Goal: Task Accomplishment & Management: Manage account settings

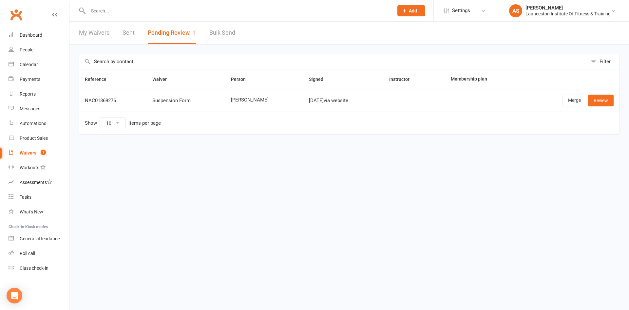
click at [39, 152] on count-badge "1" at bounding box center [41, 152] width 9 height 5
select select "100"
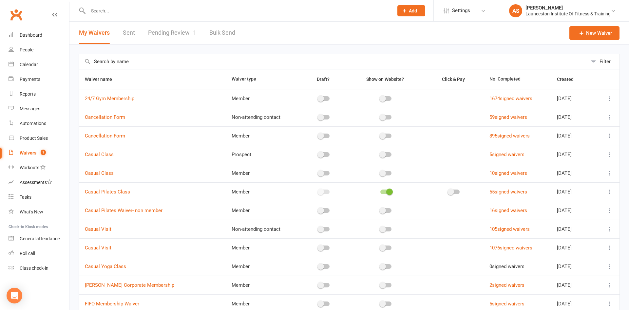
click at [183, 31] on link "Pending Review 1" at bounding box center [172, 33] width 48 height 23
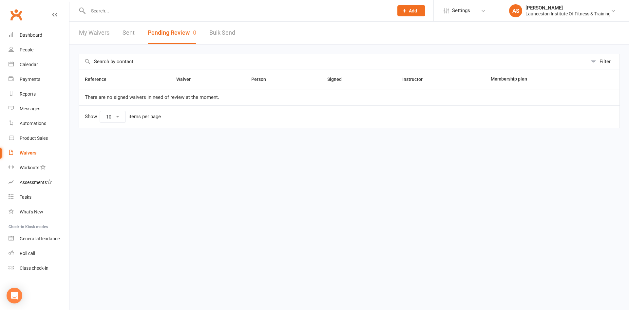
click at [193, 8] on input "text" at bounding box center [237, 10] width 303 height 9
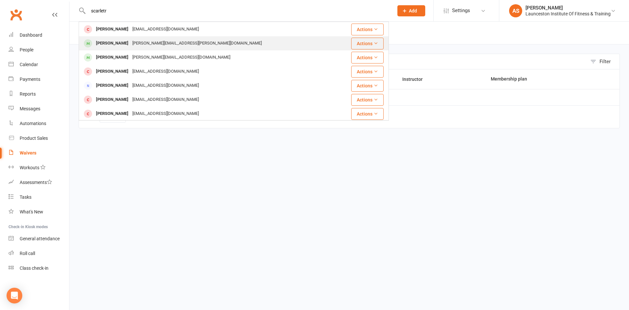
scroll to position [71, 0]
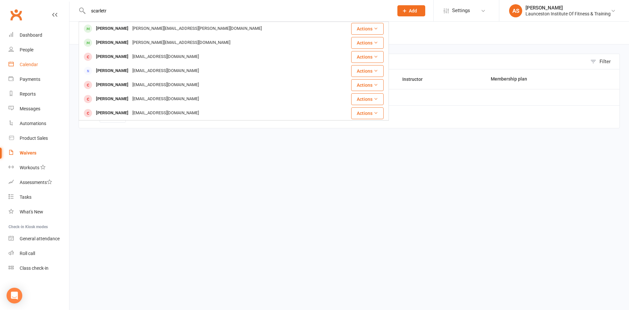
type input "scarletr"
click at [32, 64] on div "Calendar" at bounding box center [29, 64] width 18 height 5
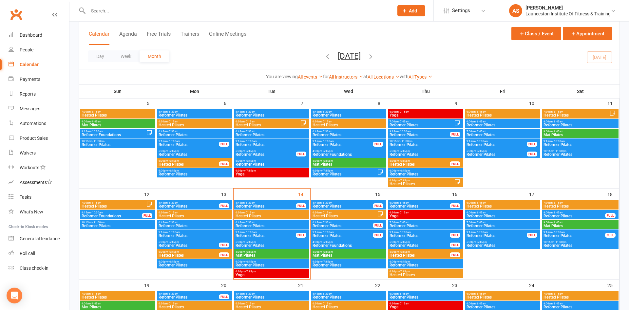
scroll to position [167, 0]
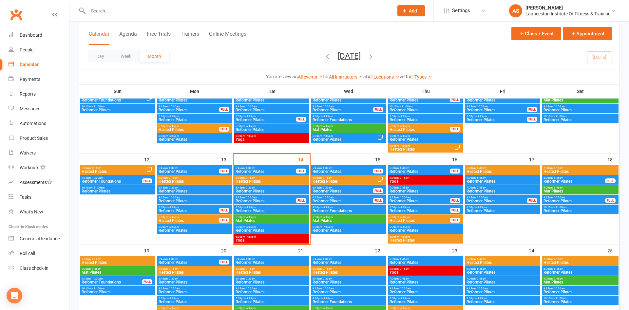
click at [271, 210] on span "Reformer Pilates" at bounding box center [271, 211] width 73 height 4
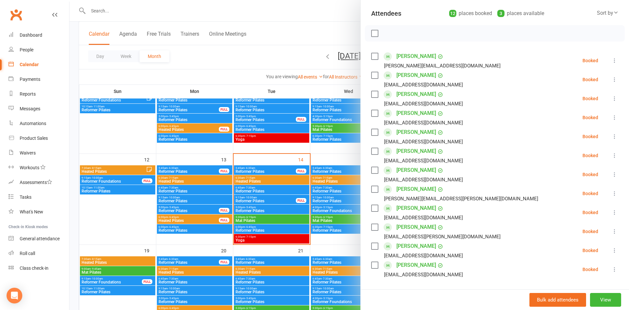
scroll to position [106, 0]
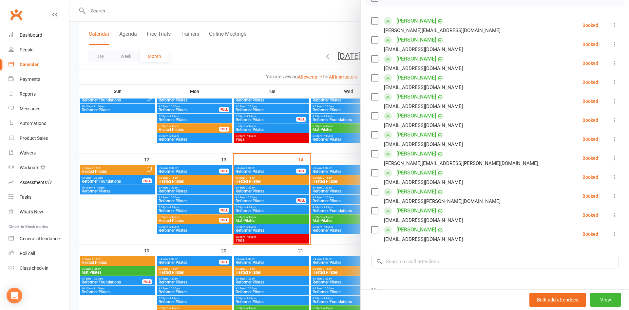
click at [274, 230] on div at bounding box center [348, 155] width 559 height 310
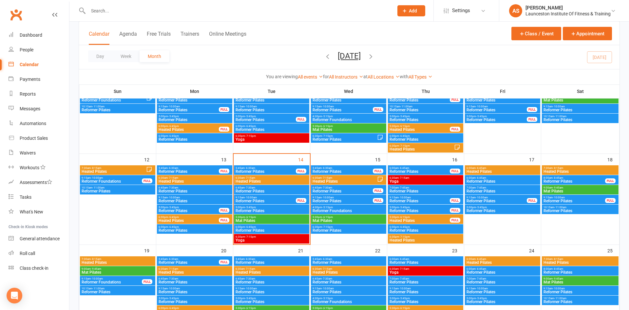
click at [279, 223] on div "5:30pm - 6:15pm Mat Pilates" at bounding box center [271, 219] width 75 height 9
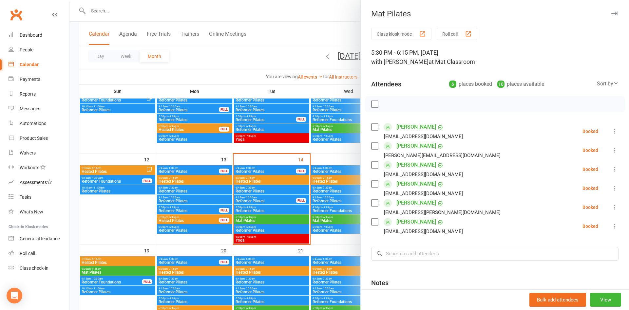
click at [243, 231] on div at bounding box center [348, 155] width 559 height 310
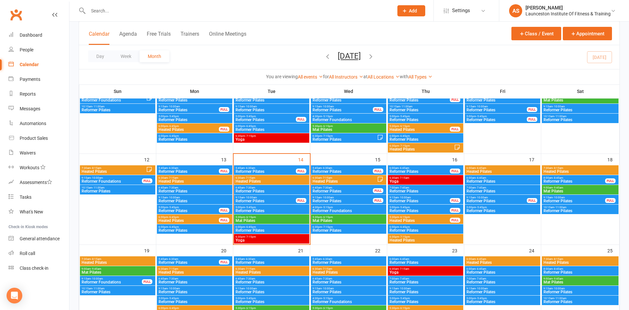
click at [243, 231] on div at bounding box center [348, 155] width 559 height 310
click at [244, 231] on span "Reformer Pilates" at bounding box center [271, 231] width 73 height 4
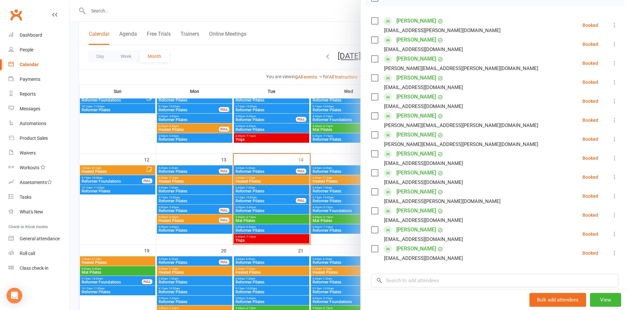
drag, startPoint x: 280, startPoint y: 245, endPoint x: 279, endPoint y: 241, distance: 4.4
click at [279, 245] on div at bounding box center [348, 155] width 559 height 310
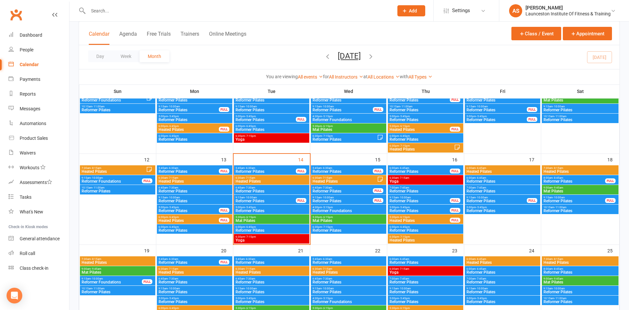
click at [279, 241] on div at bounding box center [348, 155] width 559 height 310
click at [279, 241] on span "Yoga" at bounding box center [271, 240] width 73 height 4
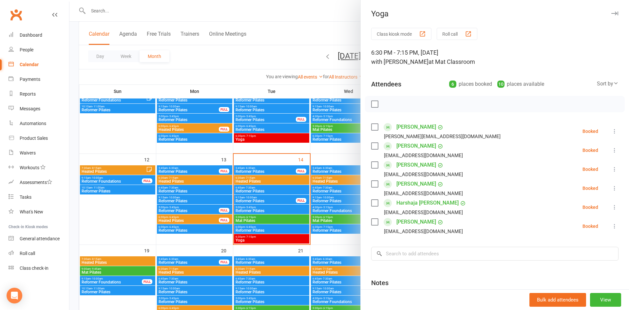
click at [345, 167] on div at bounding box center [348, 155] width 559 height 310
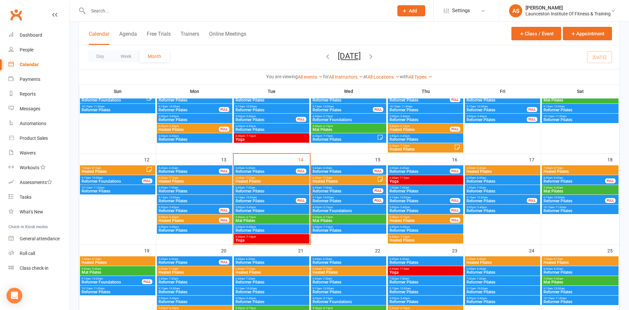
click at [342, 171] on span "Reformer Pilates" at bounding box center [342, 172] width 61 height 4
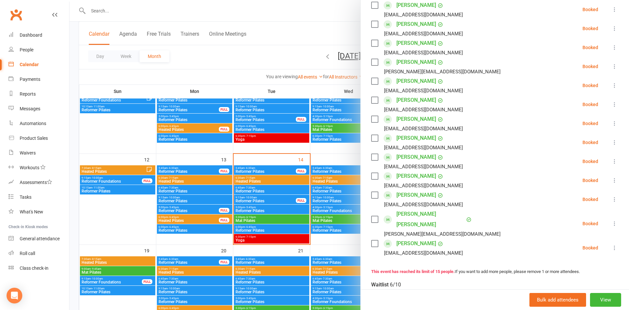
scroll to position [177, 0]
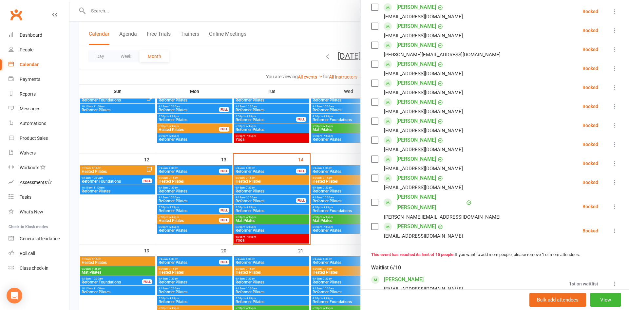
click at [324, 187] on div at bounding box center [348, 155] width 559 height 310
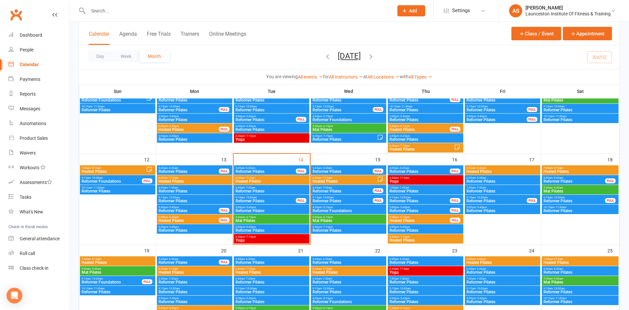
click at [328, 179] on div at bounding box center [348, 155] width 559 height 310
click at [328, 179] on span "Heated Pilates" at bounding box center [344, 181] width 65 height 4
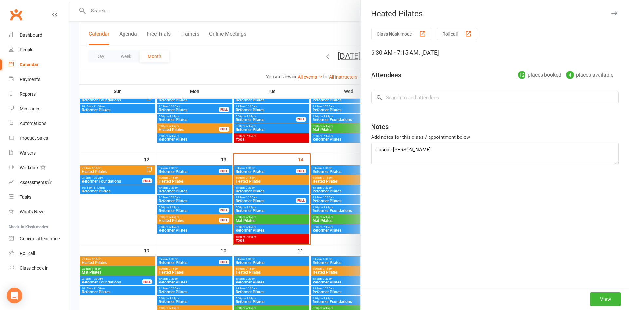
click at [328, 179] on div at bounding box center [348, 155] width 559 height 310
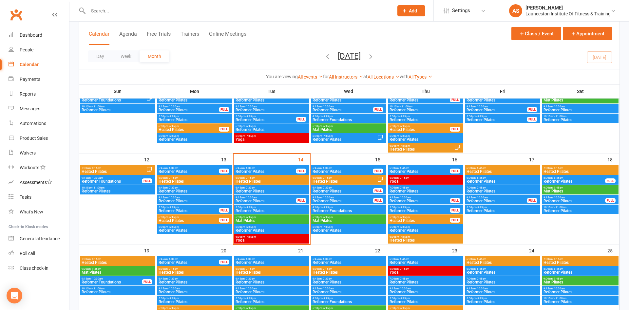
click at [350, 180] on span "Heated Pilates" at bounding box center [344, 181] width 65 height 4
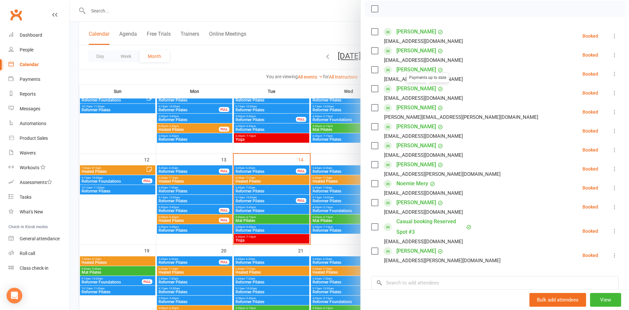
scroll to position [106, 0]
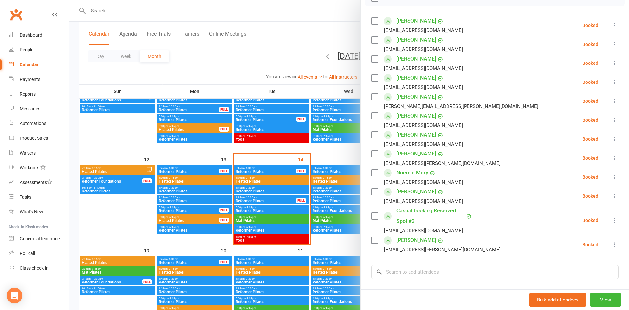
click at [340, 207] on div at bounding box center [348, 155] width 559 height 310
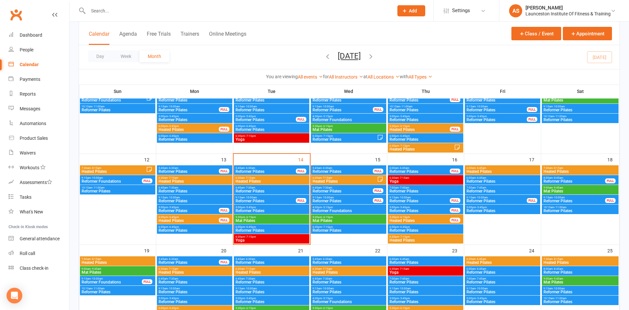
click at [348, 188] on span "6:45am - 7:30am" at bounding box center [342, 187] width 61 height 3
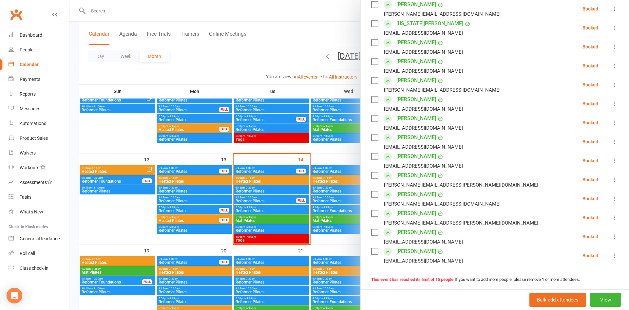
scroll to position [177, 0]
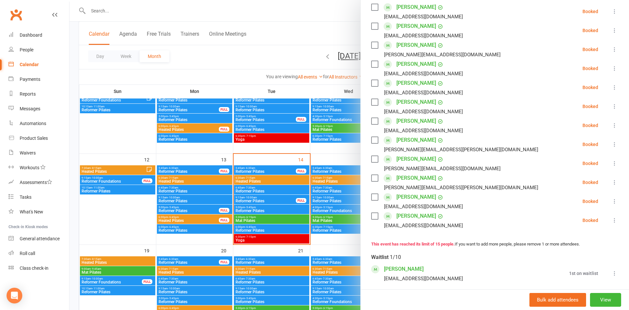
click at [341, 198] on div at bounding box center [348, 155] width 559 height 310
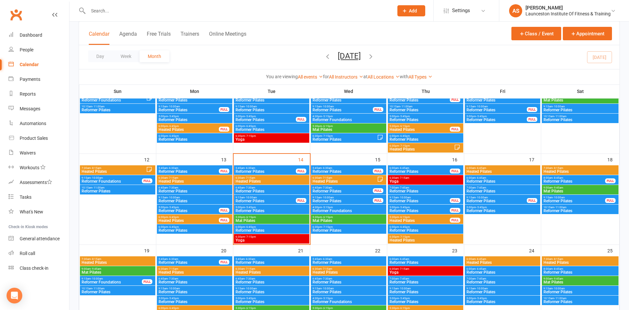
click at [341, 198] on span "9:15am - 10:00am" at bounding box center [342, 197] width 61 height 3
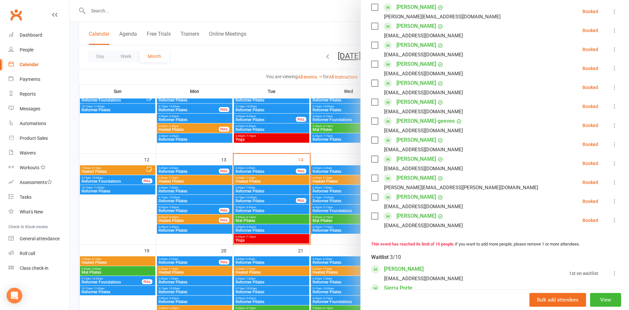
click at [346, 221] on div at bounding box center [348, 155] width 559 height 310
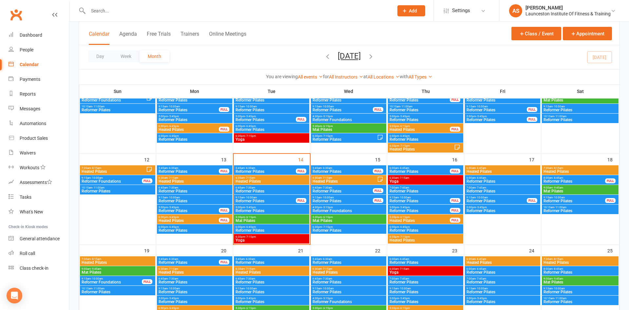
click at [345, 220] on span "Mat Pilates" at bounding box center [348, 221] width 73 height 4
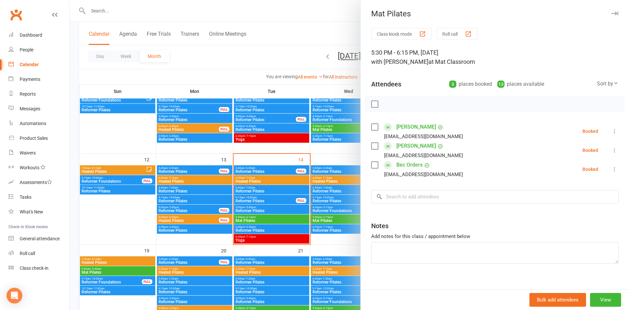
click at [332, 206] on div at bounding box center [348, 155] width 559 height 310
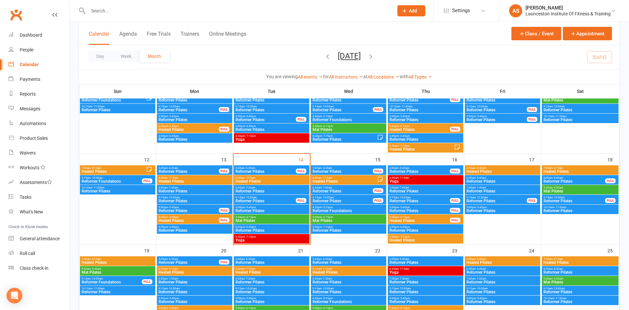
click at [338, 208] on span "4:30pm - 5:15pm" at bounding box center [348, 207] width 73 height 3
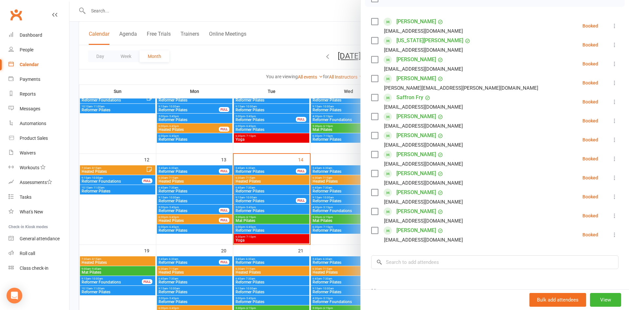
scroll to position [106, 0]
click at [343, 225] on div at bounding box center [348, 155] width 559 height 310
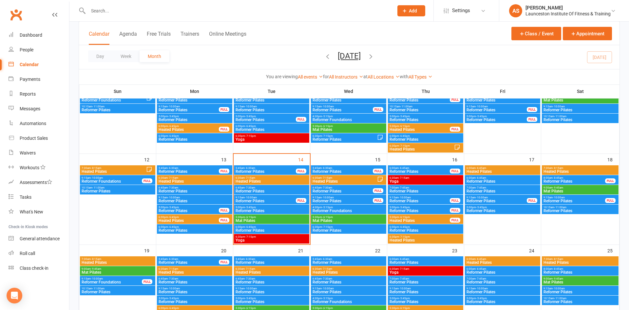
click at [343, 229] on span "Reformer Pilates" at bounding box center [348, 231] width 73 height 4
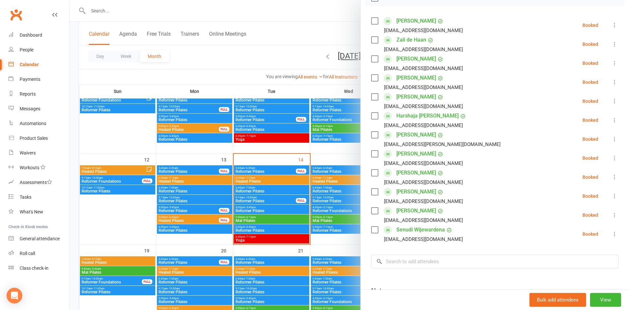
click at [360, 153] on div at bounding box center [348, 155] width 559 height 310
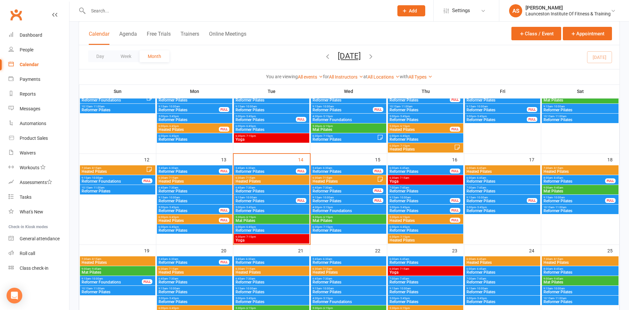
click at [428, 174] on div "6:00am - 6:45am Reformer Pilates FULL" at bounding box center [425, 169] width 75 height 9
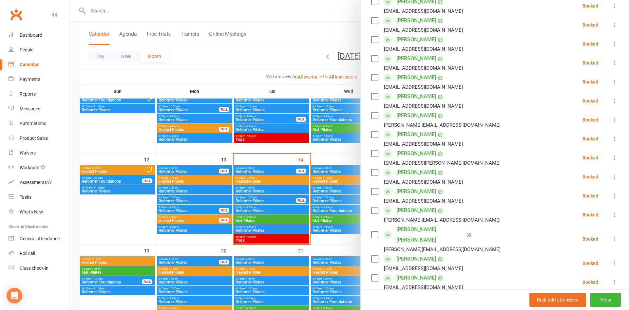
scroll to position [141, 0]
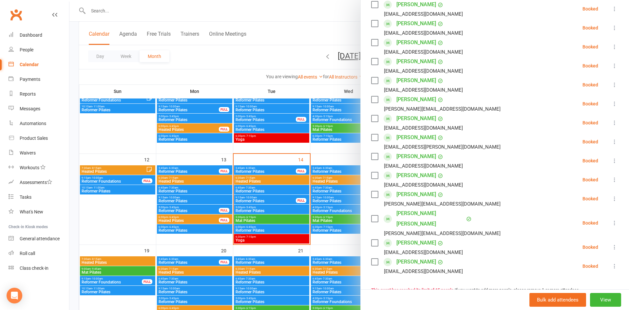
click at [339, 155] on div at bounding box center [348, 155] width 559 height 310
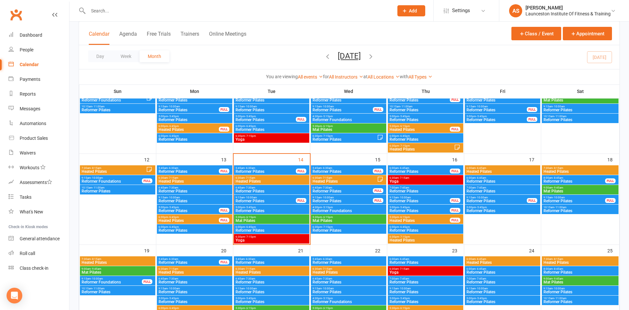
click at [440, 177] on span "6:30am - 7:15am" at bounding box center [425, 178] width 73 height 3
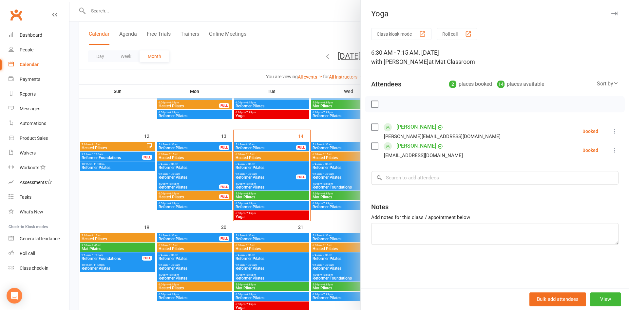
scroll to position [200, 0]
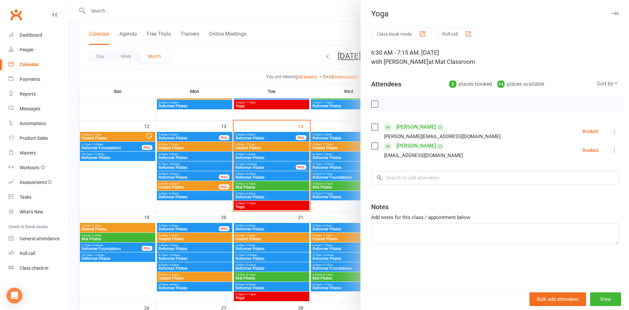
click at [379, 149] on div "[PERSON_NAME] [EMAIL_ADDRESS][DOMAIN_NAME]" at bounding box center [418, 150] width 94 height 19
click at [350, 149] on div at bounding box center [348, 155] width 559 height 310
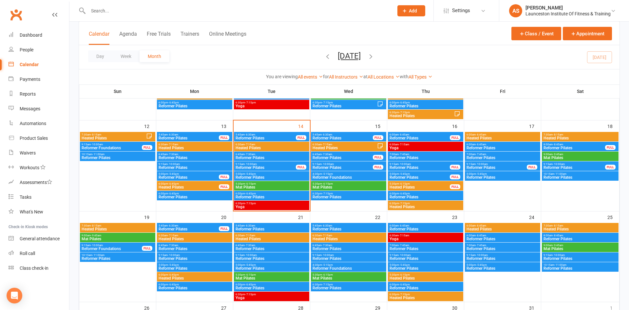
click at [412, 157] on span "Reformer Pilates" at bounding box center [425, 158] width 73 height 4
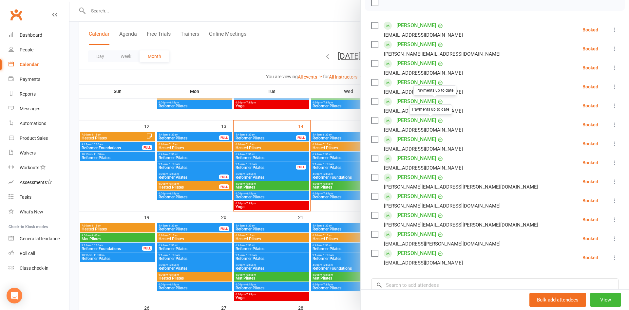
scroll to position [106, 0]
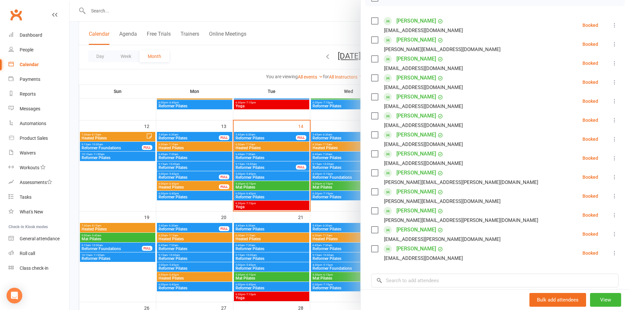
click at [330, 119] on div at bounding box center [348, 155] width 559 height 310
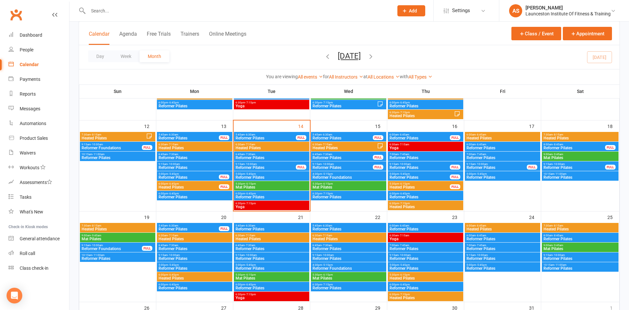
click at [424, 164] on span "9:15am - 10:00am" at bounding box center [419, 164] width 61 height 3
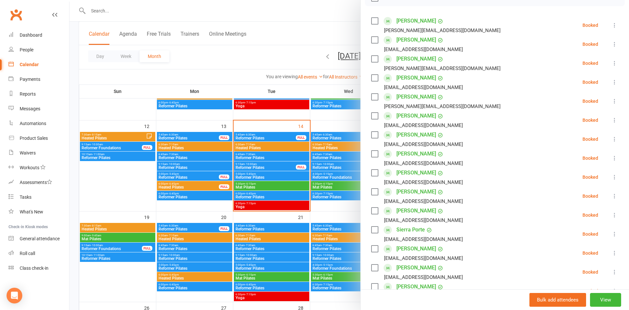
scroll to position [141, 0]
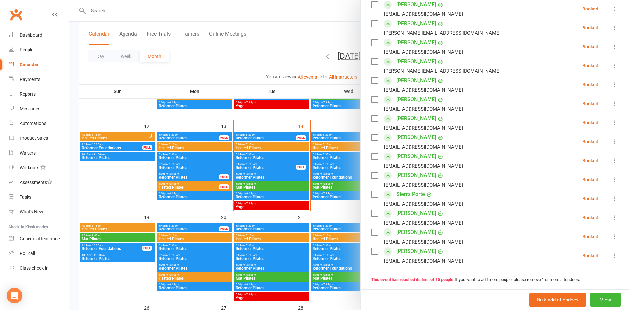
click at [336, 115] on div at bounding box center [348, 155] width 559 height 310
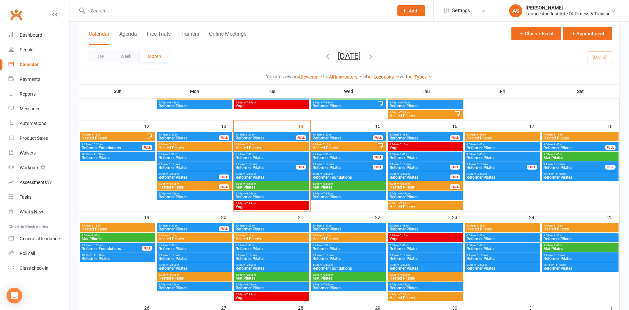
click at [417, 179] on span "Reformer Pilates" at bounding box center [419, 178] width 61 height 4
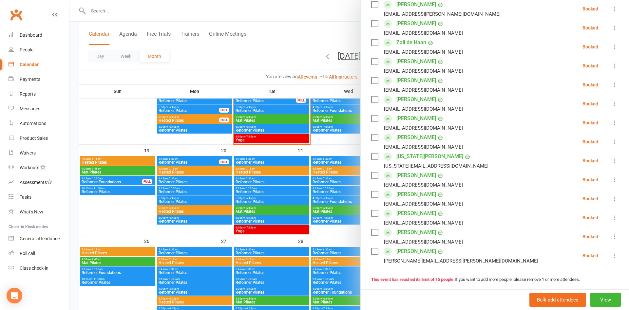
click at [354, 156] on div at bounding box center [348, 155] width 559 height 310
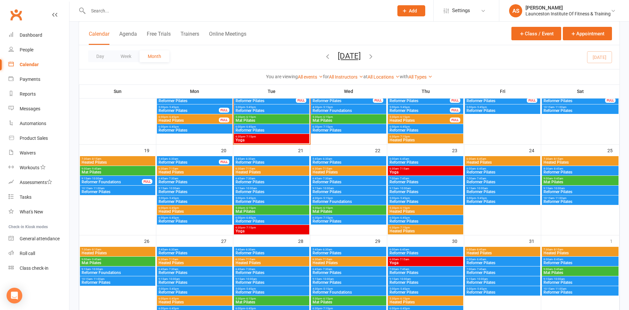
click at [427, 202] on span "Reformer Pilates" at bounding box center [425, 202] width 73 height 4
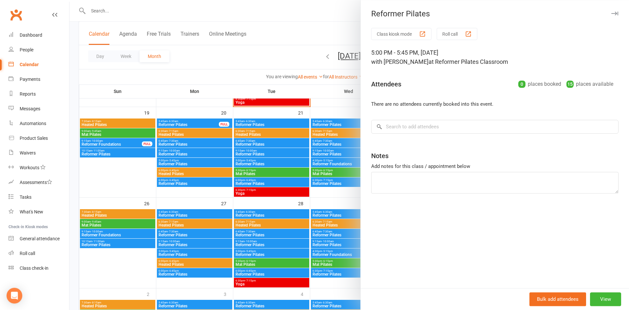
scroll to position [334, 0]
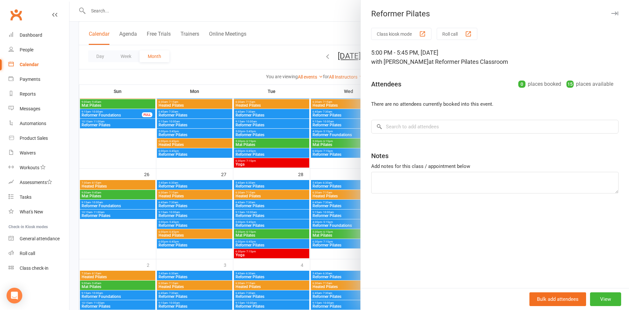
click at [127, 8] on div at bounding box center [348, 155] width 559 height 310
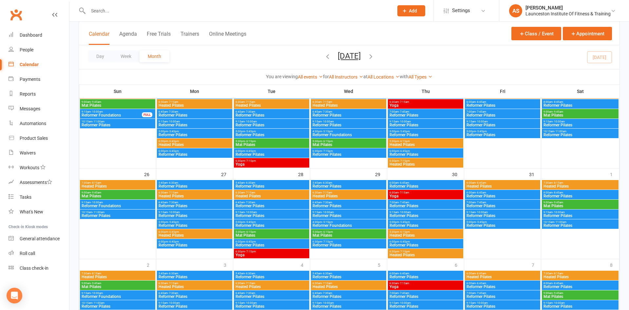
click at [125, 11] on input "text" at bounding box center [237, 10] width 303 height 9
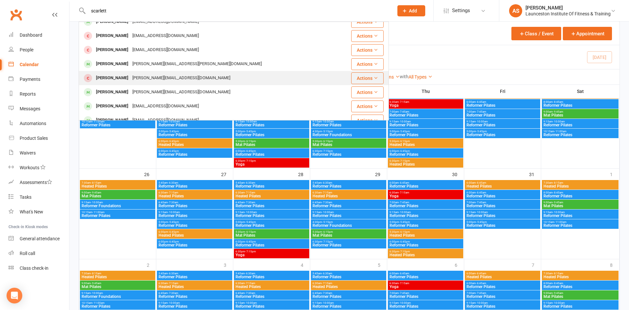
scroll to position [0, 0]
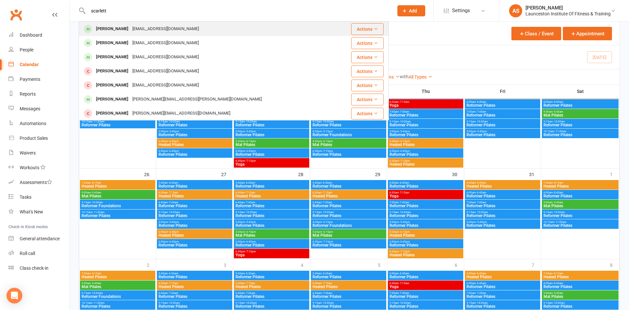
type input "scarlett"
click at [167, 31] on div "[EMAIL_ADDRESS][DOMAIN_NAME]" at bounding box center [165, 28] width 70 height 9
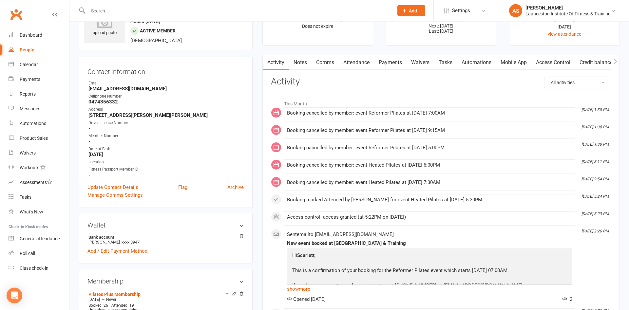
scroll to position [33, 0]
drag, startPoint x: 379, startPoint y: 49, endPoint x: 387, endPoint y: 61, distance: 13.7
click at [396, 65] on link "Payments" at bounding box center [390, 63] width 32 height 15
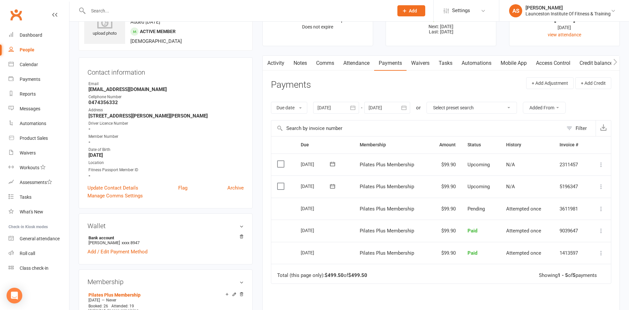
click at [444, 163] on td "$99.90" at bounding box center [445, 165] width 32 height 22
click at [408, 106] on button "button" at bounding box center [404, 108] width 12 height 12
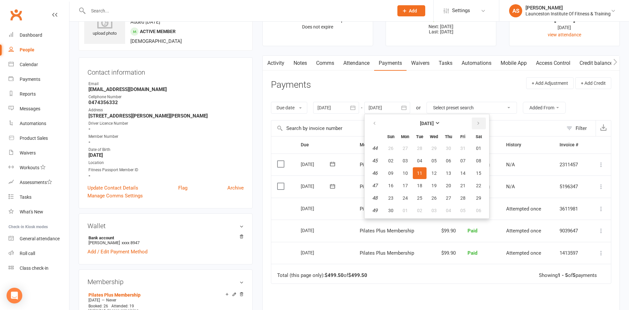
click at [481, 126] on button "button" at bounding box center [479, 124] width 14 height 12
click at [410, 162] on button "08" at bounding box center [405, 161] width 14 height 12
type input "[DATE]"
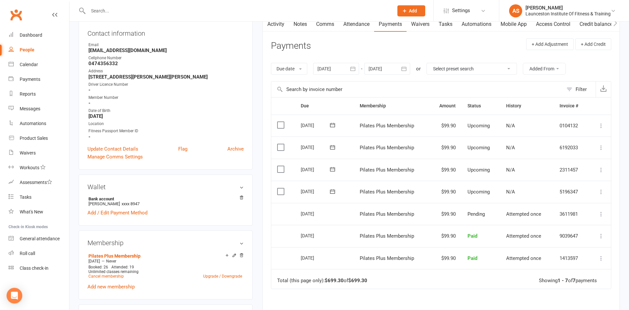
scroll to position [100, 0]
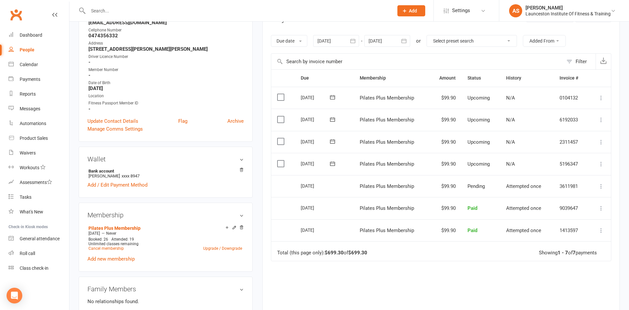
click at [599, 185] on icon at bounding box center [601, 186] width 7 height 7
click at [429, 271] on div "Due Contact Membership Amount Status History Invoice # Select this [DATE] [PERS…" at bounding box center [441, 207] width 340 height 276
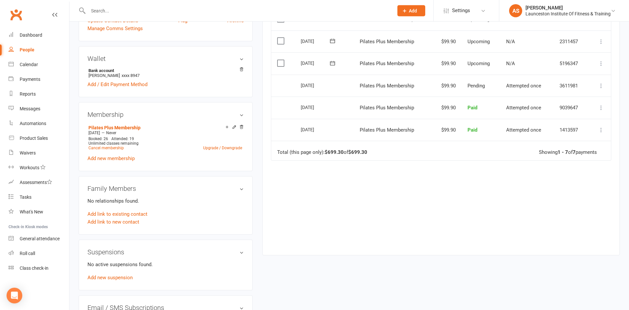
scroll to position [234, 0]
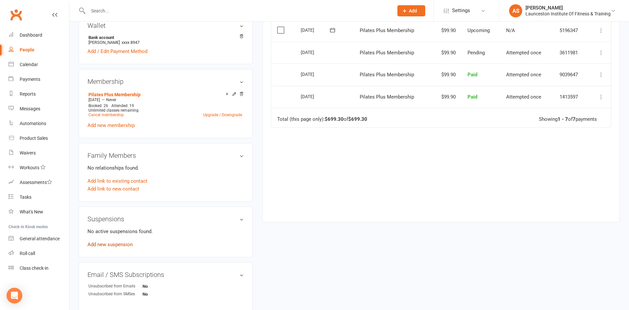
click at [118, 243] on link "Add new suspension" at bounding box center [109, 245] width 45 height 6
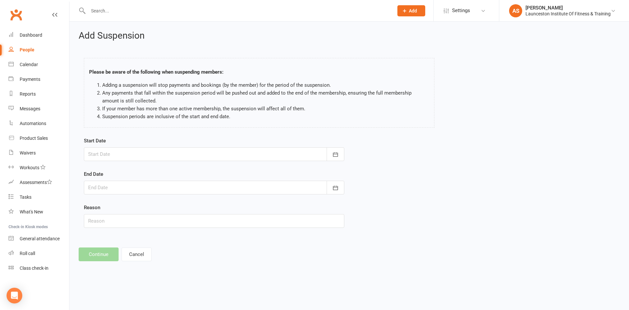
click at [160, 164] on form "Start Date [DATE] Sun Mon Tue Wed Thu Fri Sat 40 28 29 30 01 02 03 04 41 05 06 …" at bounding box center [214, 182] width 260 height 91
click at [160, 162] on form "Start Date [DATE] Sun Mon Tue Wed Thu Fri Sat 40 28 29 30 01 02 03 04 41 05 06 …" at bounding box center [214, 182] width 260 height 91
click at [156, 155] on div at bounding box center [214, 154] width 260 height 14
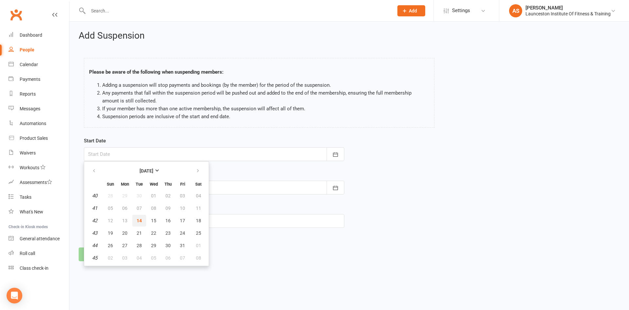
click at [137, 217] on button "14" at bounding box center [139, 221] width 14 height 12
type input "[DATE]"
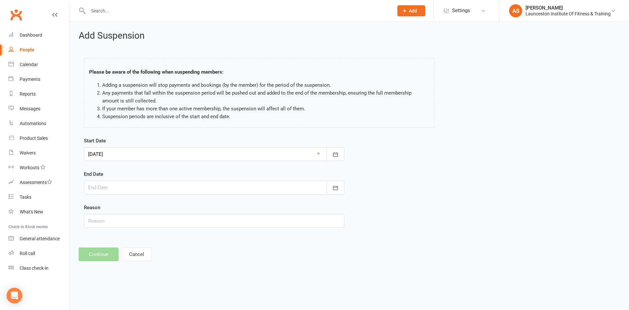
click at [137, 192] on div at bounding box center [214, 188] width 260 height 14
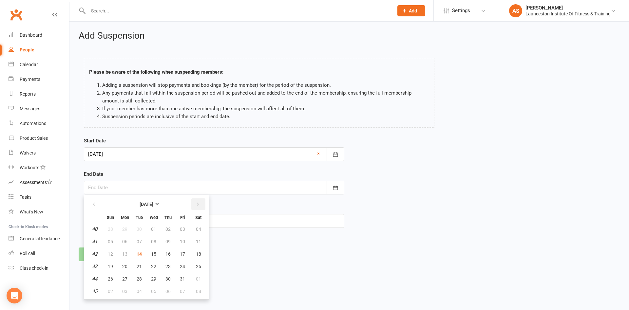
click at [199, 205] on icon "button" at bounding box center [198, 204] width 5 height 5
click at [96, 196] on ul "[DATE] Sun Mon Tue Wed Thu Fri Sat 49 30 01 02 03 04 05 06 50 07 08 09 10 11 12…" at bounding box center [146, 247] width 125 height 105
click at [96, 202] on icon "button" at bounding box center [94, 204] width 5 height 5
click at [200, 239] on button "08" at bounding box center [198, 242] width 17 height 12
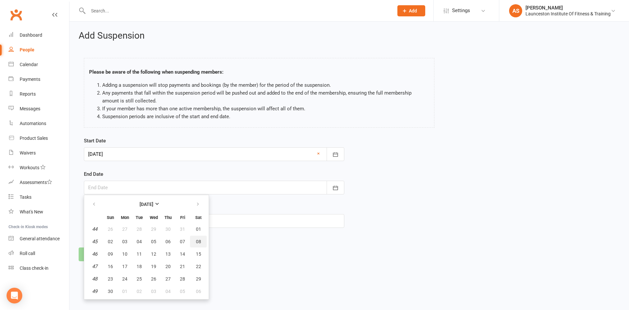
type input "[DATE]"
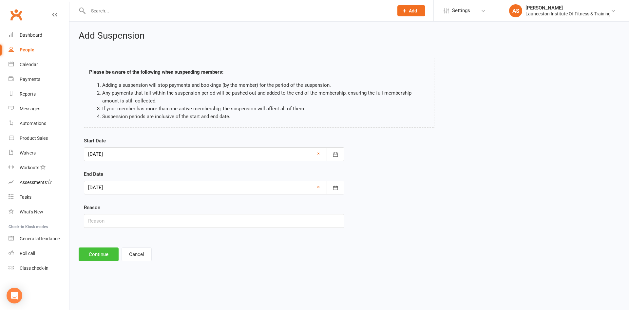
click at [95, 251] on button "Continue" at bounding box center [99, 255] width 40 height 14
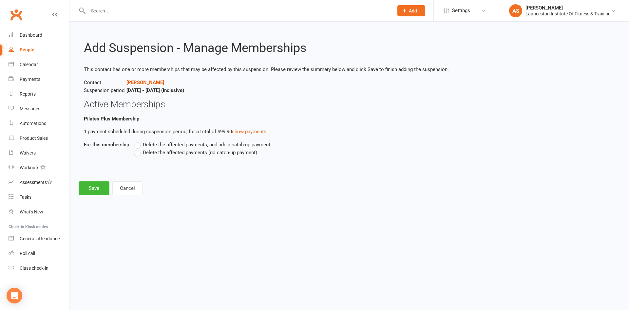
click at [138, 155] on label "Delete the affected payments (no catch-up payment)" at bounding box center [195, 153] width 123 height 8
click at [138, 149] on input "Delete the affected payments (no catch-up payment)" at bounding box center [136, 149] width 4 height 0
click at [95, 189] on button "Save" at bounding box center [94, 188] width 31 height 14
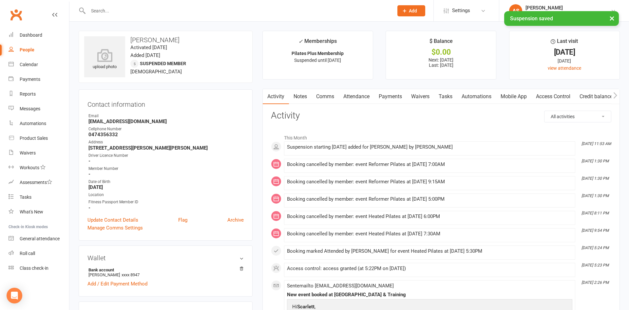
click at [391, 100] on link "Payments" at bounding box center [390, 96] width 32 height 15
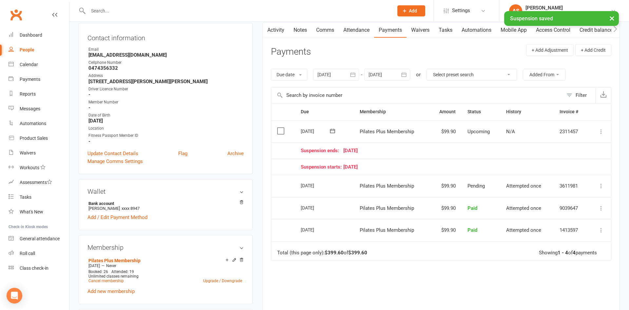
scroll to position [67, 0]
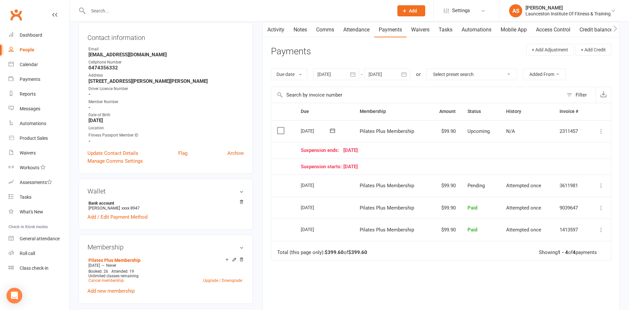
click at [304, 25] on link "Notes" at bounding box center [300, 29] width 23 height 15
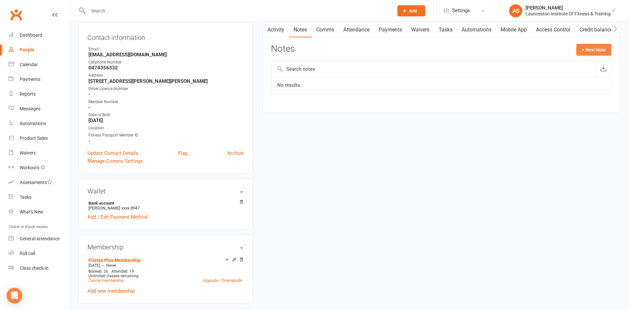
click at [594, 48] on button "+ New Note" at bounding box center [593, 50] width 35 height 12
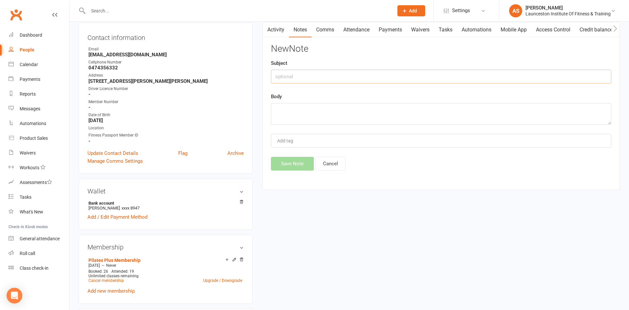
click at [335, 79] on input "text" at bounding box center [441, 77] width 340 height 14
type input "Emergency suspension"
click at [306, 119] on textarea at bounding box center [441, 114] width 340 height 22
type textarea "had appendix out last night, suspended for month on fathers suggestion."
click at [293, 162] on button "Save Note" at bounding box center [292, 164] width 43 height 14
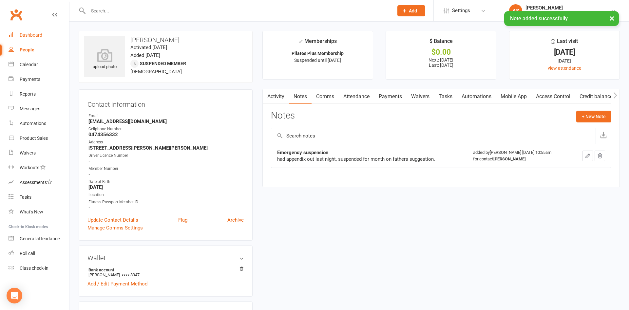
click at [33, 34] on div "Dashboard" at bounding box center [31, 34] width 23 height 5
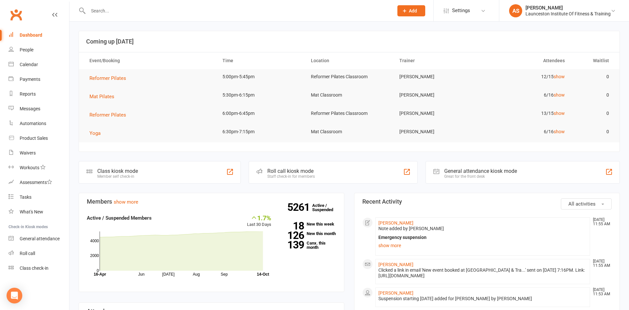
click at [215, 7] on input "text" at bounding box center [237, 10] width 303 height 9
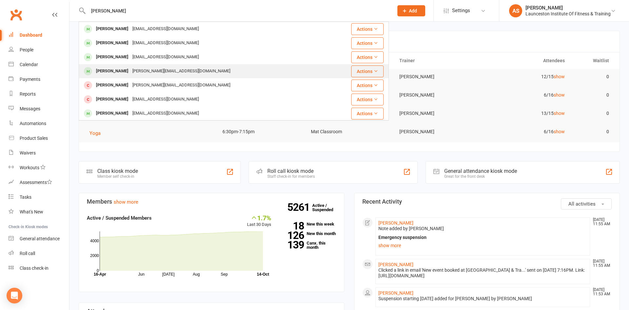
type input "[PERSON_NAME]"
click at [193, 75] on div "[PERSON_NAME] [PERSON_NAME][EMAIL_ADDRESS][DOMAIN_NAME]" at bounding box center [203, 71] width 249 height 13
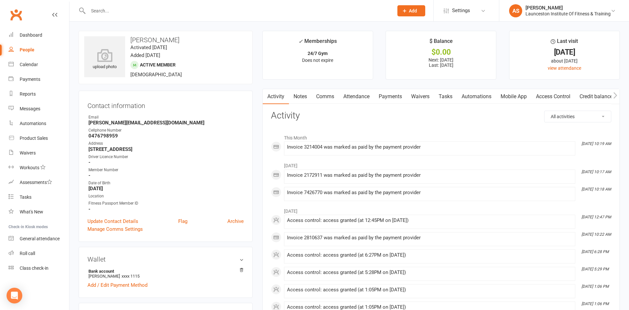
click at [394, 95] on link "Payments" at bounding box center [390, 96] width 32 height 15
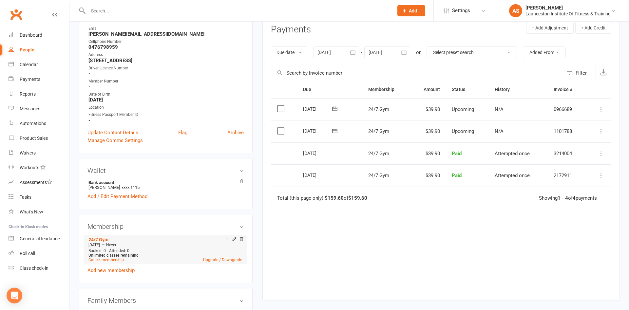
scroll to position [100, 0]
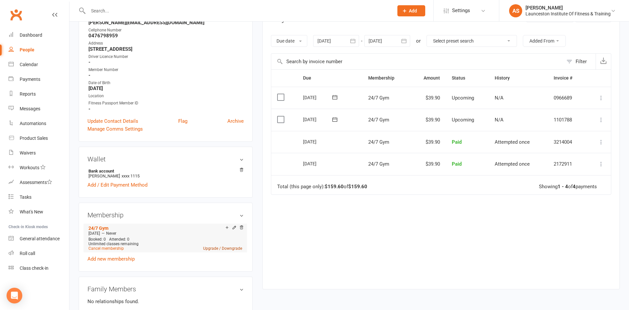
click at [211, 249] on link "Upgrade / Downgrade" at bounding box center [222, 248] width 39 height 5
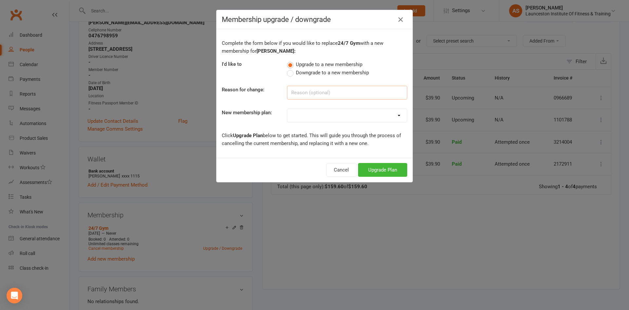
click at [339, 91] on input at bounding box center [347, 93] width 120 height 14
click at [354, 127] on div "Complete the form below if you would like to replace 24/7 Gym with a new member…" at bounding box center [315, 93] width 196 height 129
click at [287, 109] on select "24/7 Gym Membership Pilates Plus Membership Casual Visit- $20 Upfront 24/7 Gym …" at bounding box center [347, 115] width 120 height 13
select select "10"
click option "Fitness Passport- Full Time Member" at bounding box center [0, 0] width 0 height 0
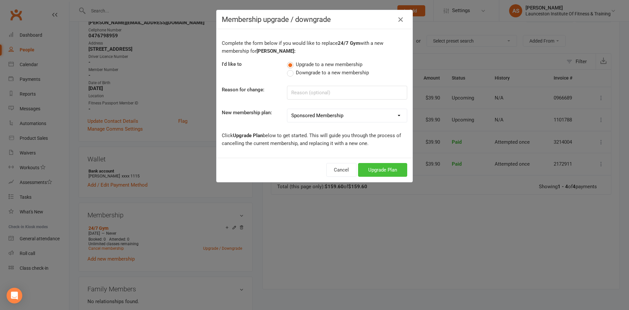
click at [382, 166] on button "Upgrade Plan" at bounding box center [382, 170] width 49 height 14
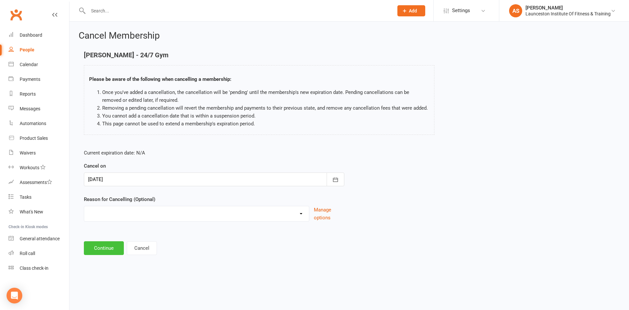
click at [103, 247] on button "Continue" at bounding box center [104, 248] width 40 height 14
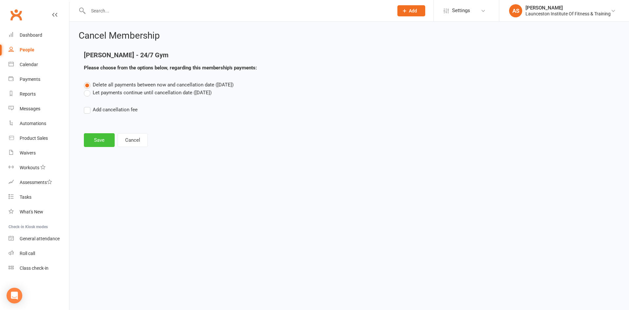
click at [100, 142] on button "Save" at bounding box center [99, 140] width 31 height 14
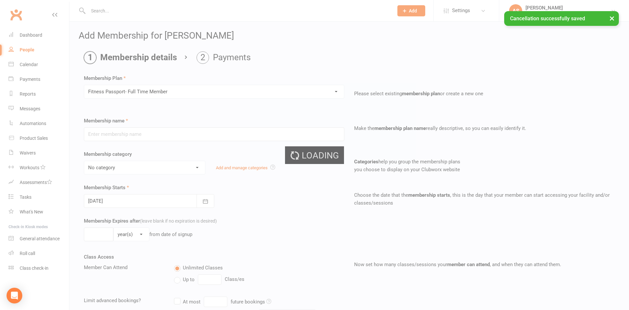
type input "Fitness Passport- Full Time Member"
select select "11"
type input "0"
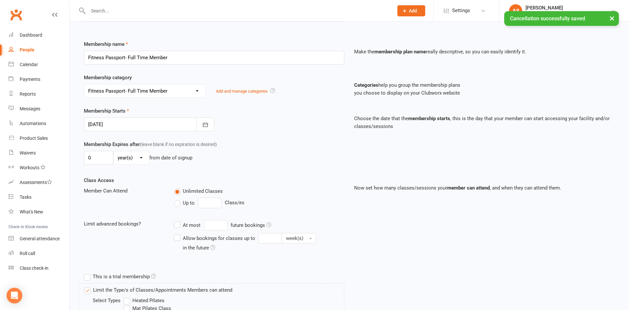
scroll to position [210, 0]
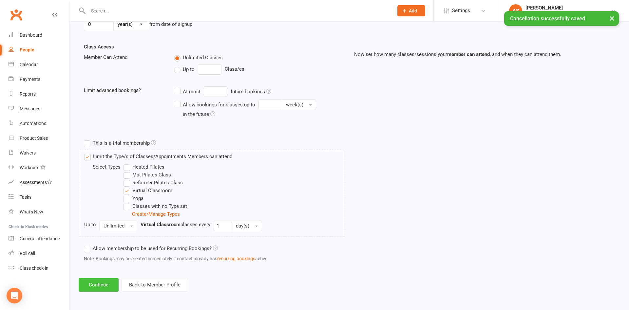
click at [100, 283] on button "Continue" at bounding box center [99, 285] width 40 height 14
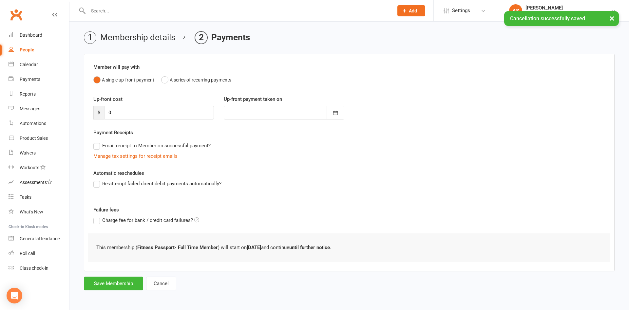
scroll to position [0, 0]
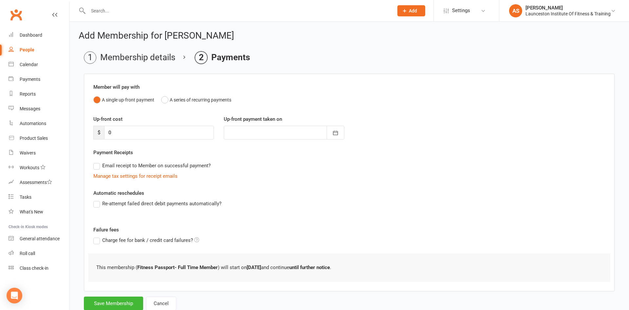
click at [122, 296] on form "Member will pay with A single up-front payment A series of recurring payments U…" at bounding box center [349, 192] width 531 height 237
click at [122, 300] on button "Save Membership" at bounding box center [113, 304] width 59 height 14
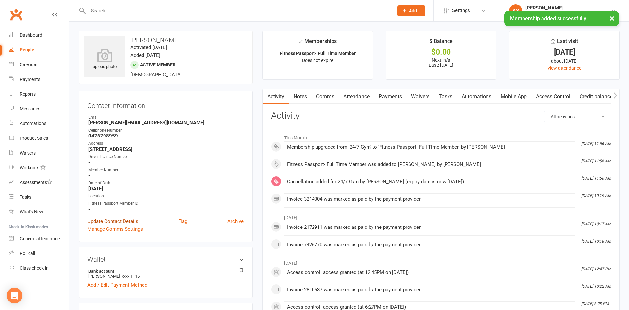
click at [131, 220] on link "Update Contact Details" at bounding box center [112, 221] width 51 height 8
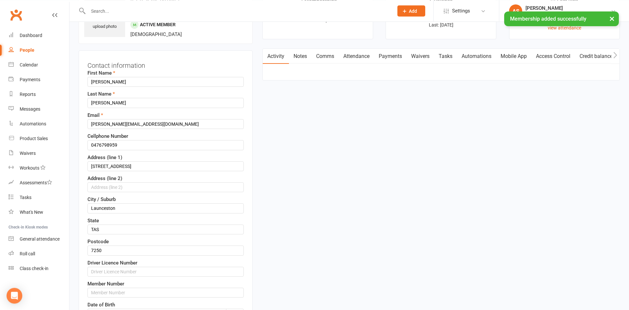
scroll to position [131, 0]
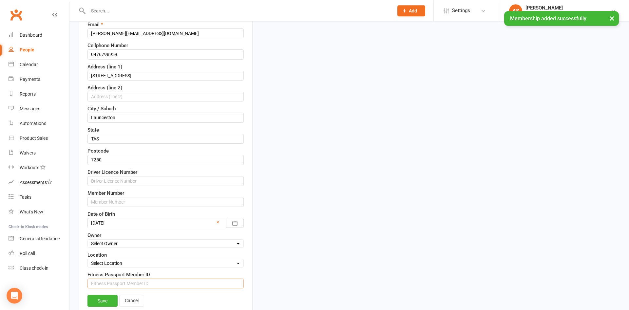
click at [164, 281] on input "string" at bounding box center [165, 284] width 156 height 10
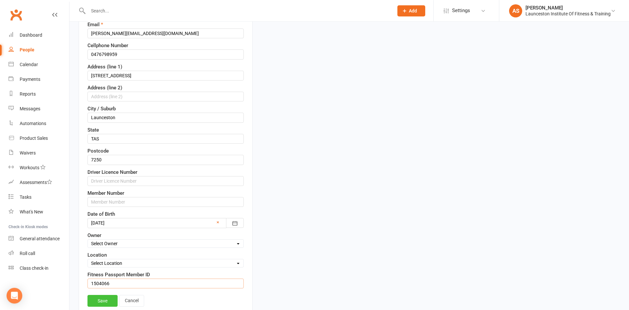
type input "1504066"
click at [98, 298] on link "Save" at bounding box center [102, 301] width 30 height 12
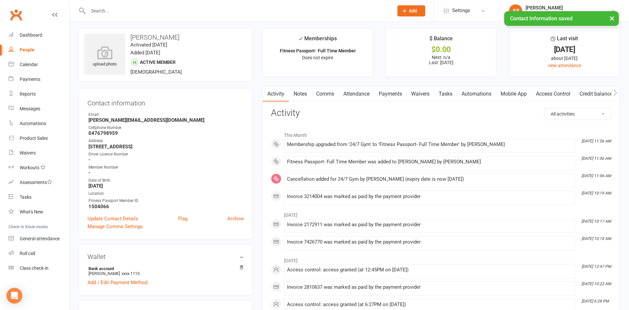
scroll to position [0, 0]
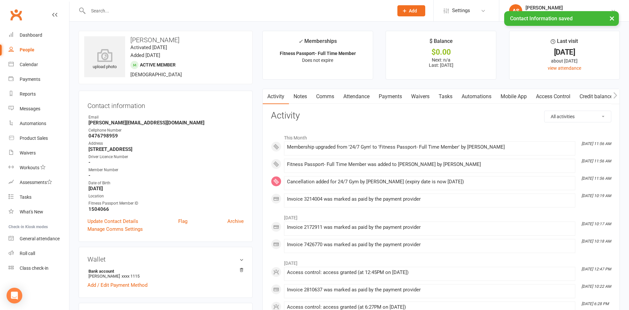
click at [400, 97] on link "Payments" at bounding box center [390, 96] width 32 height 15
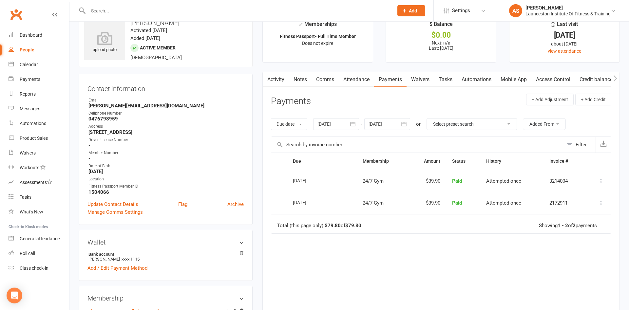
scroll to position [33, 0]
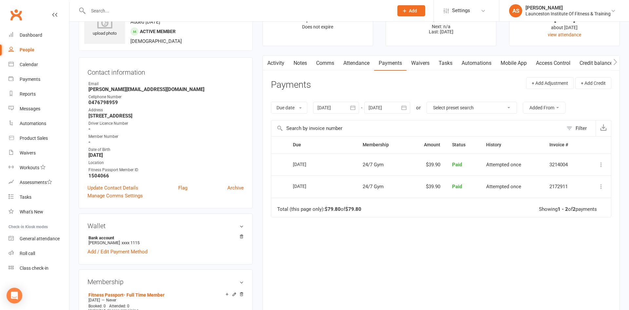
click at [541, 63] on link "Access Control" at bounding box center [553, 63] width 44 height 15
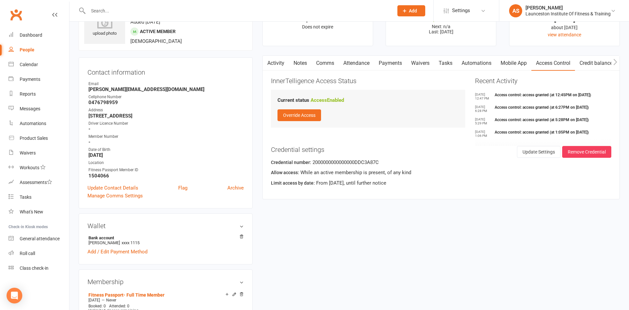
click at [387, 63] on link "Payments" at bounding box center [390, 63] width 32 height 15
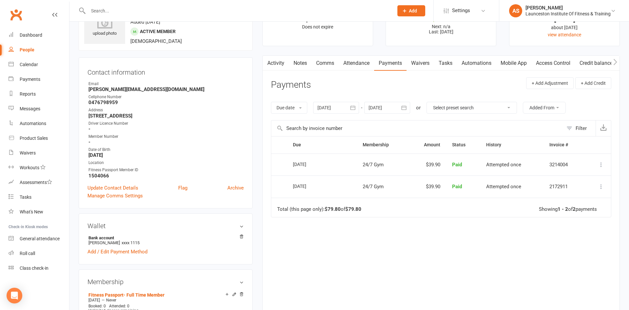
click at [283, 61] on link "Activity" at bounding box center [276, 63] width 26 height 15
